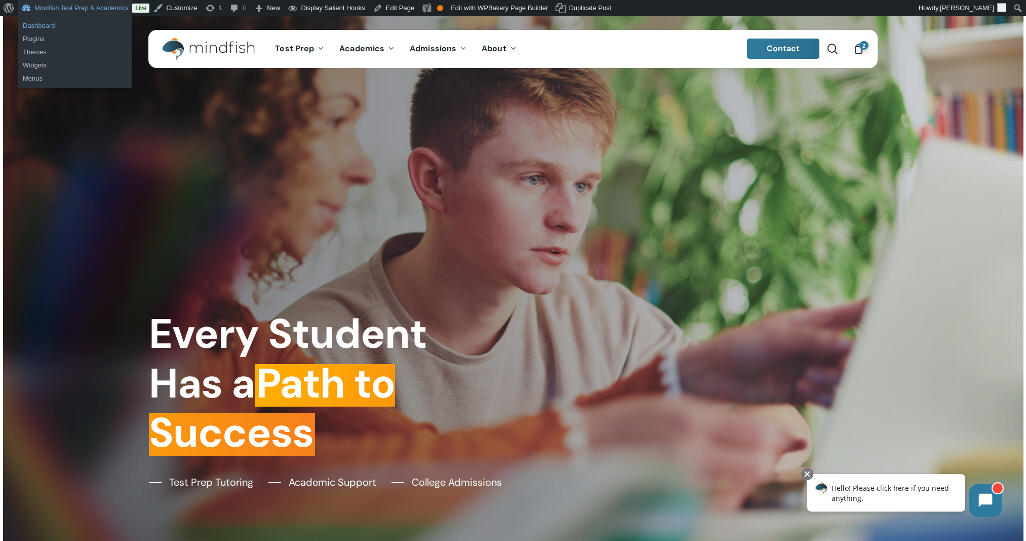
click at [41, 28] on link "Dashboard" at bounding box center [75, 25] width 114 height 13
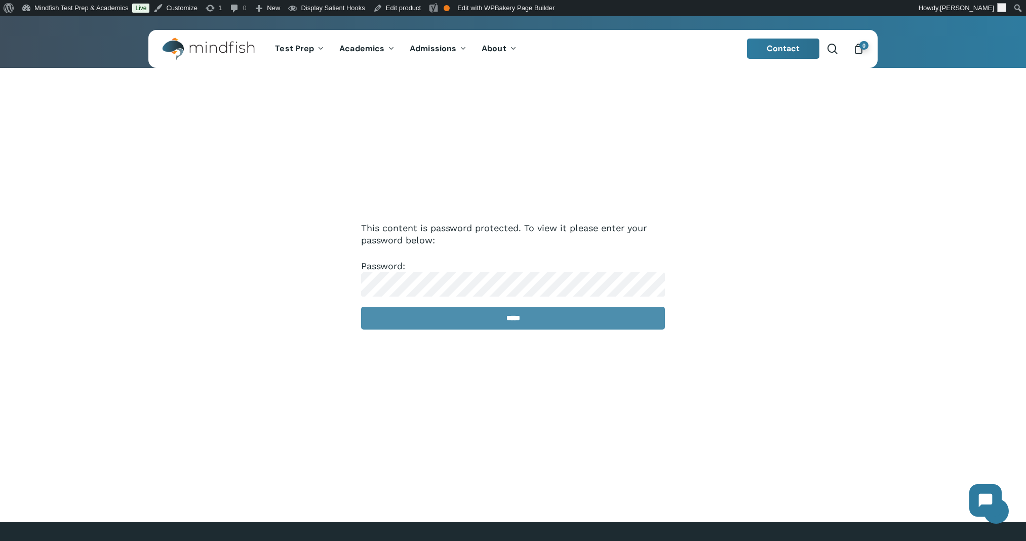
click at [452, 313] on input "*****" at bounding box center [513, 318] width 304 height 23
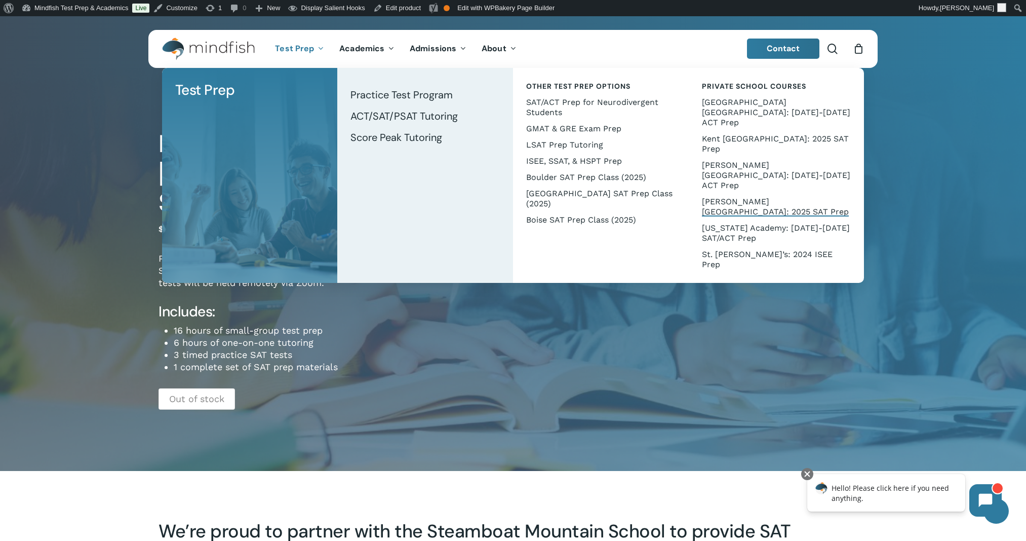
click at [744, 197] on span "[PERSON_NAME][GEOGRAPHIC_DATA]: 2025 SAT Prep" at bounding box center [775, 207] width 147 height 20
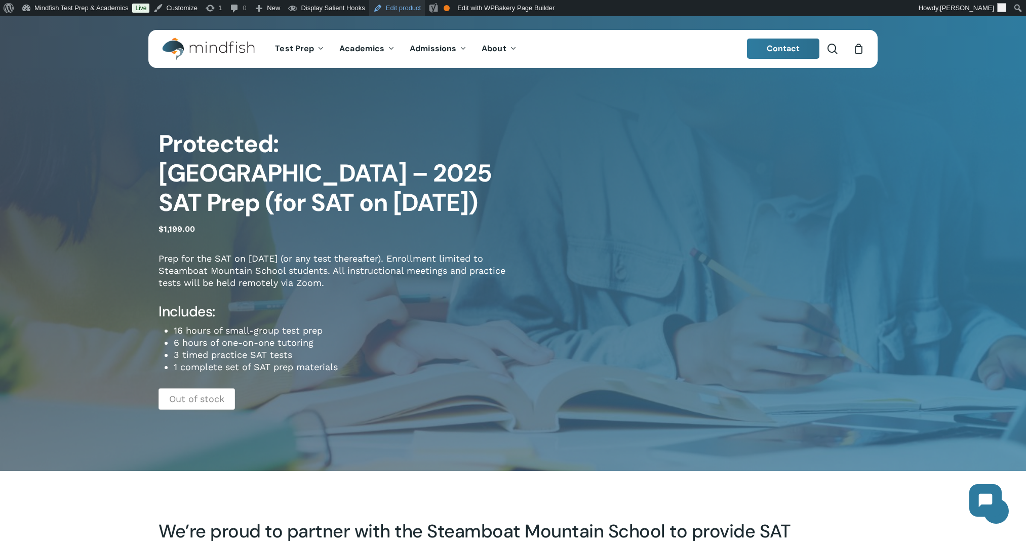
click at [425, 15] on link "Edit product" at bounding box center [397, 8] width 56 height 16
